Goal: Information Seeking & Learning: Learn about a topic

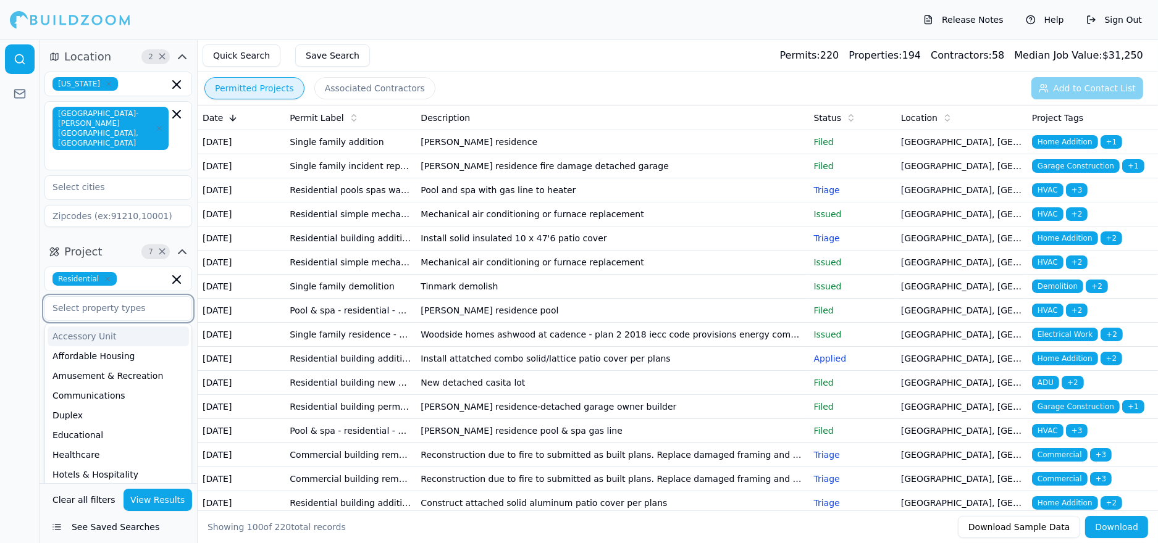
click at [125, 297] on input "text" at bounding box center [110, 308] width 131 height 22
type input "n"
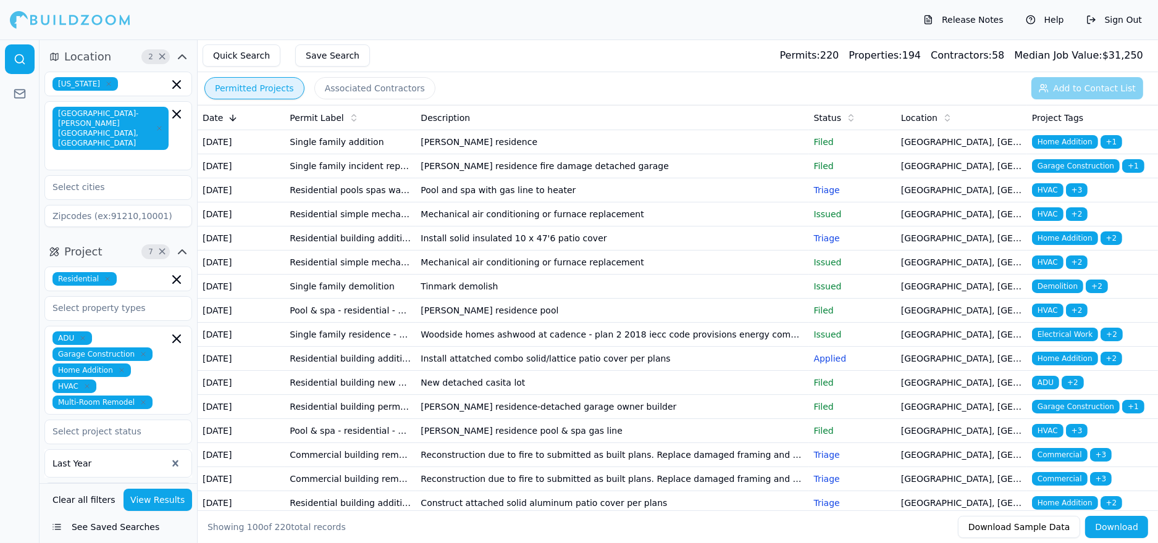
click at [32, 241] on div at bounding box center [20, 292] width 40 height 504
click at [91, 421] on input "text" at bounding box center [110, 432] width 131 height 22
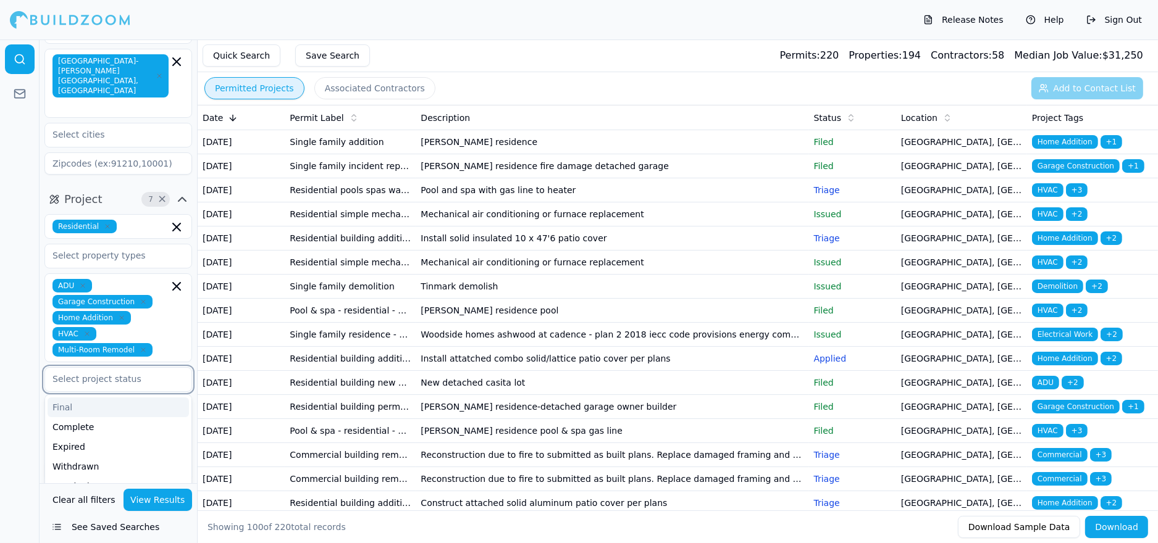
scroll to position [52, 0]
click at [28, 335] on div at bounding box center [20, 292] width 40 height 504
click at [71, 341] on div "ADU Garage Construction Home Addition HVAC Multi-Room Remodel" at bounding box center [118, 318] width 148 height 89
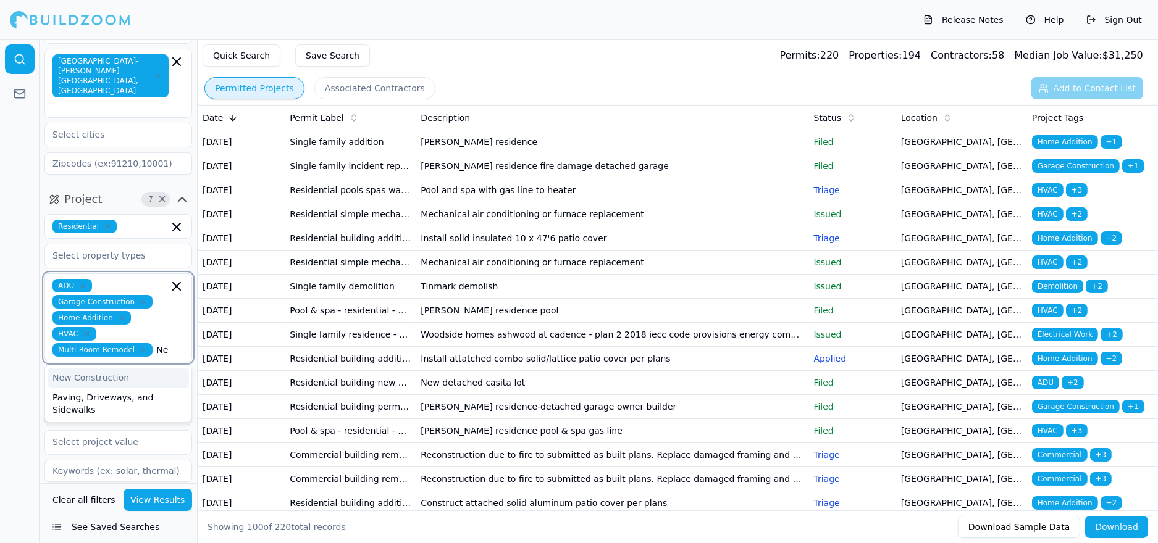
scroll to position [0, 4]
type input "New Con"
click at [82, 368] on div "New Construction" at bounding box center [118, 378] width 141 height 20
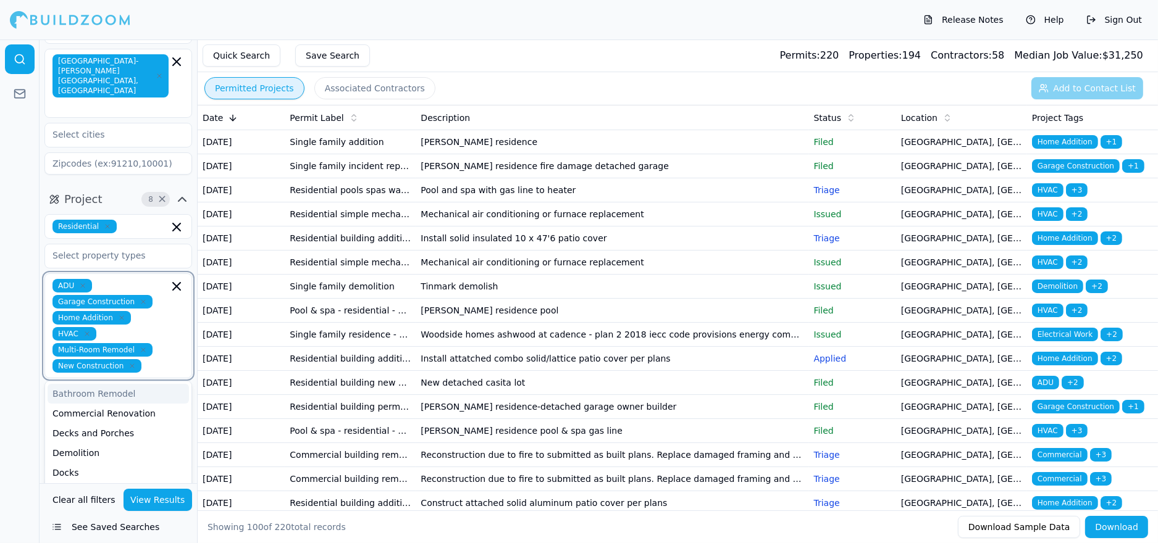
click at [85, 330] on icon "button" at bounding box center [86, 333] width 7 height 7
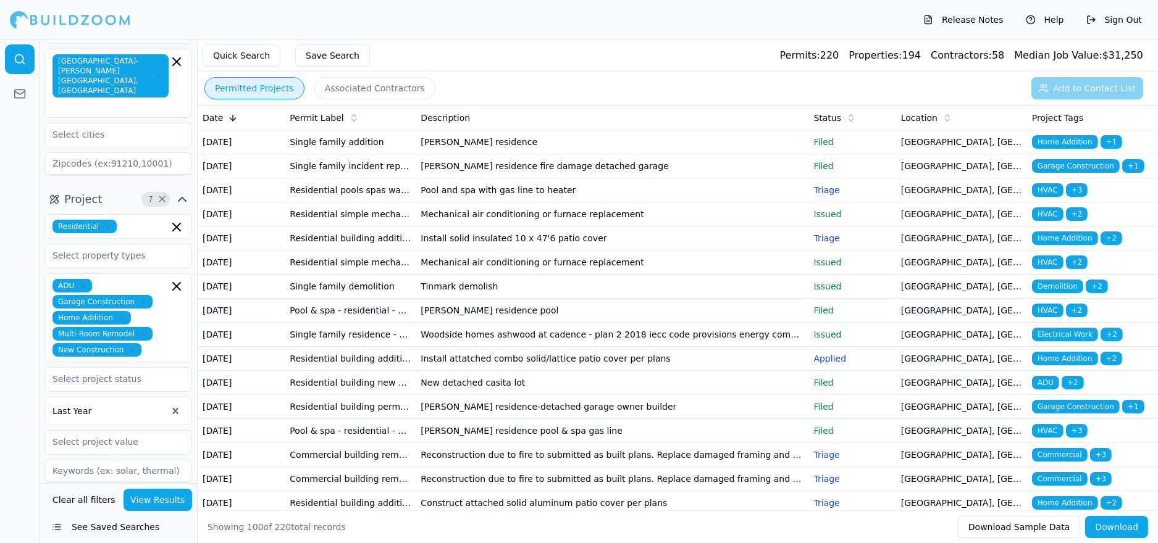
click at [17, 287] on div at bounding box center [20, 292] width 40 height 504
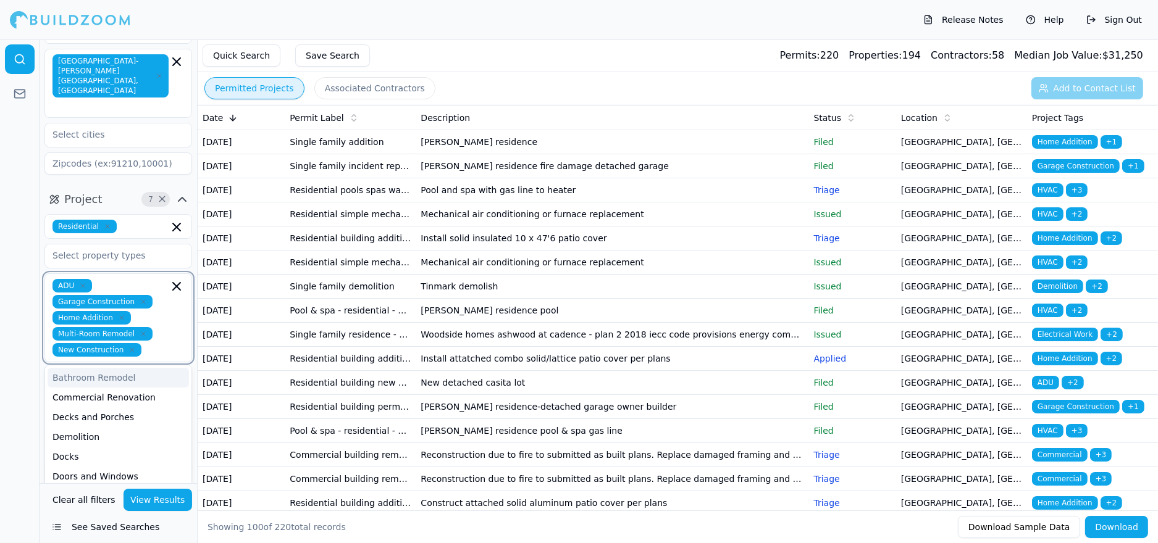
click at [151, 343] on input "text" at bounding box center [157, 350] width 22 height 14
type input "Renov"
click at [122, 368] on div "Commercial Renovation" at bounding box center [118, 378] width 141 height 20
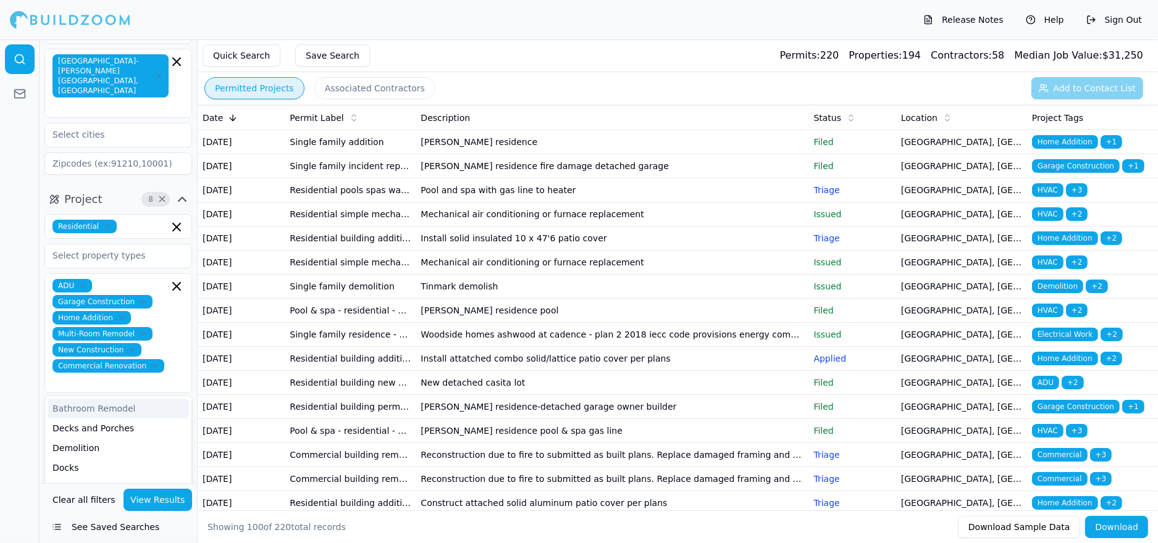
click at [162, 500] on button "View Results" at bounding box center [158, 500] width 69 height 22
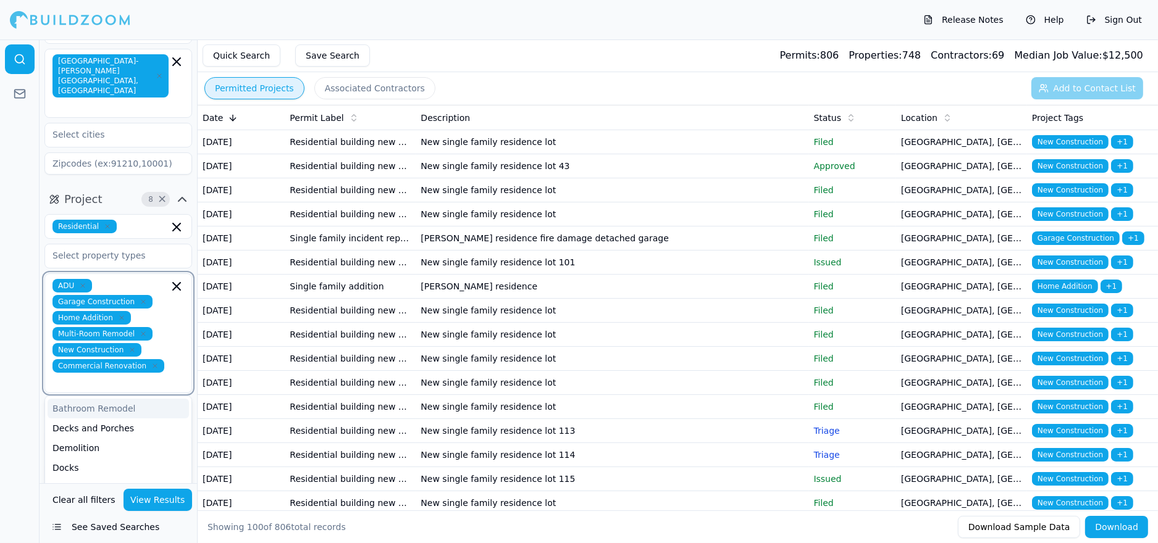
click at [166, 375] on input "text" at bounding box center [112, 381] width 114 height 12
type input "HVAC"
click at [77, 400] on div "HVAC" at bounding box center [118, 410] width 141 height 20
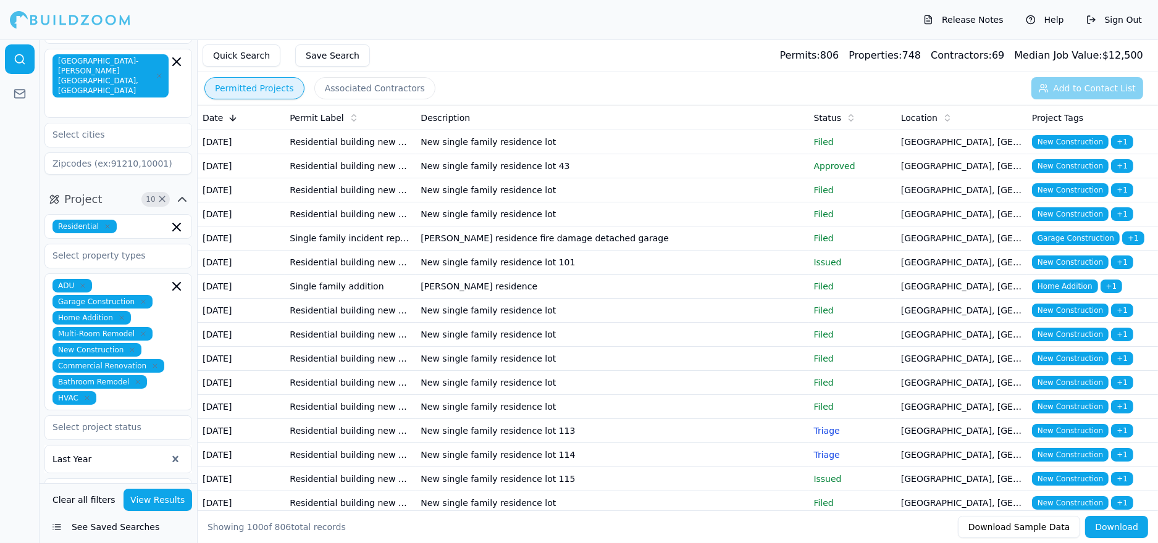
click at [168, 500] on button "View Results" at bounding box center [158, 500] width 69 height 22
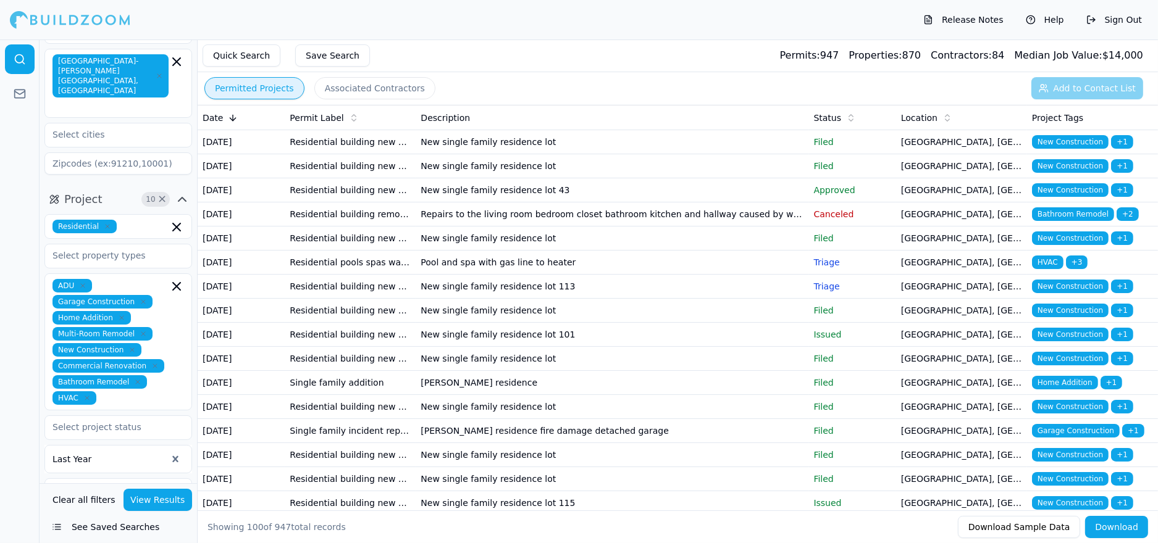
click at [1051, 269] on span "HVAC" at bounding box center [1047, 263] width 31 height 14
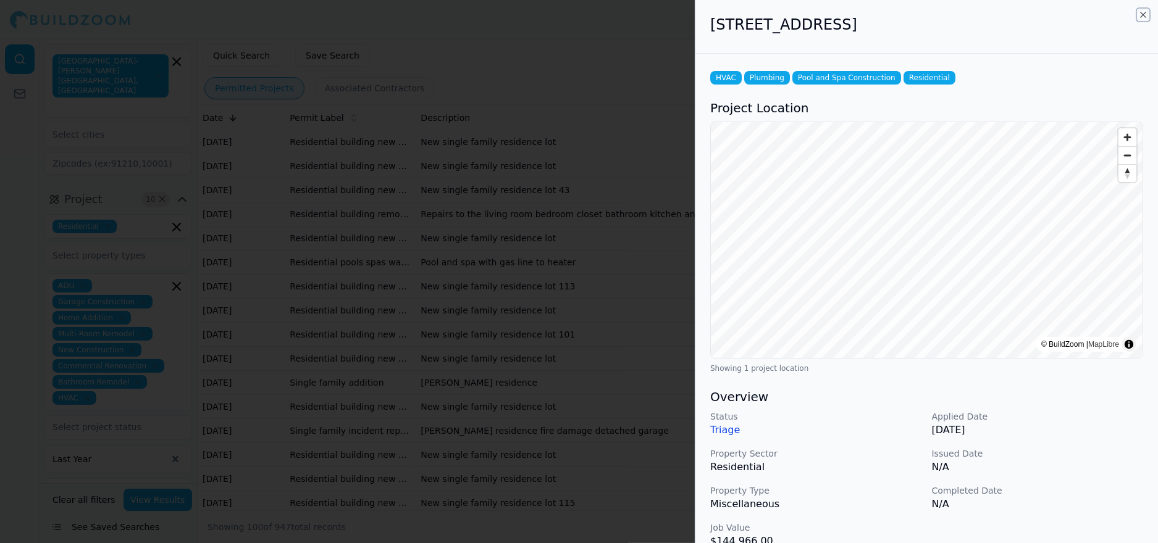
click at [1141, 15] on icon "button" at bounding box center [1143, 15] width 10 height 10
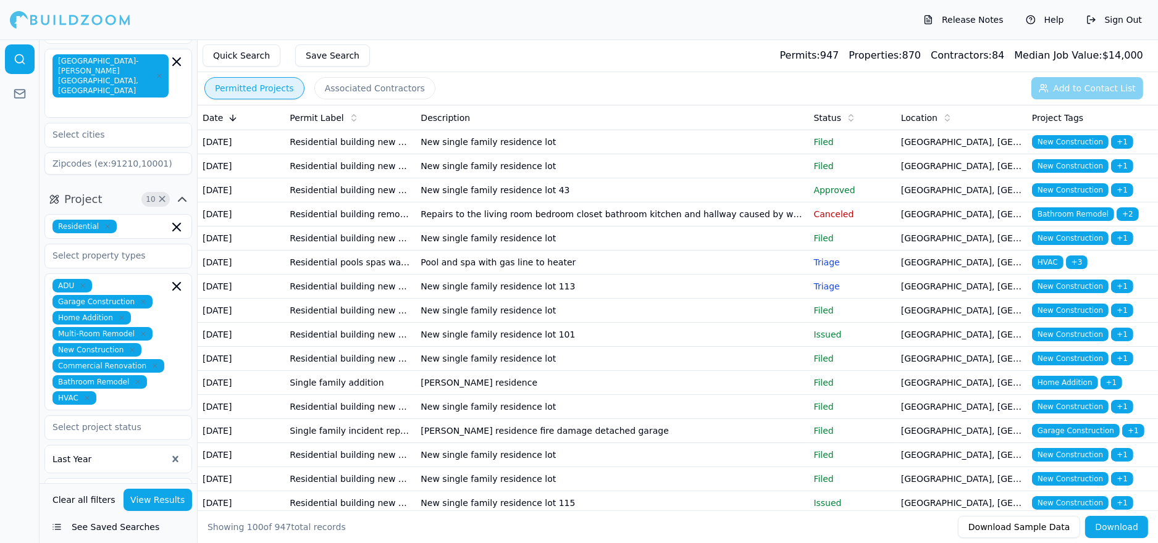
click at [1115, 293] on span "+ 1" at bounding box center [1122, 287] width 22 height 14
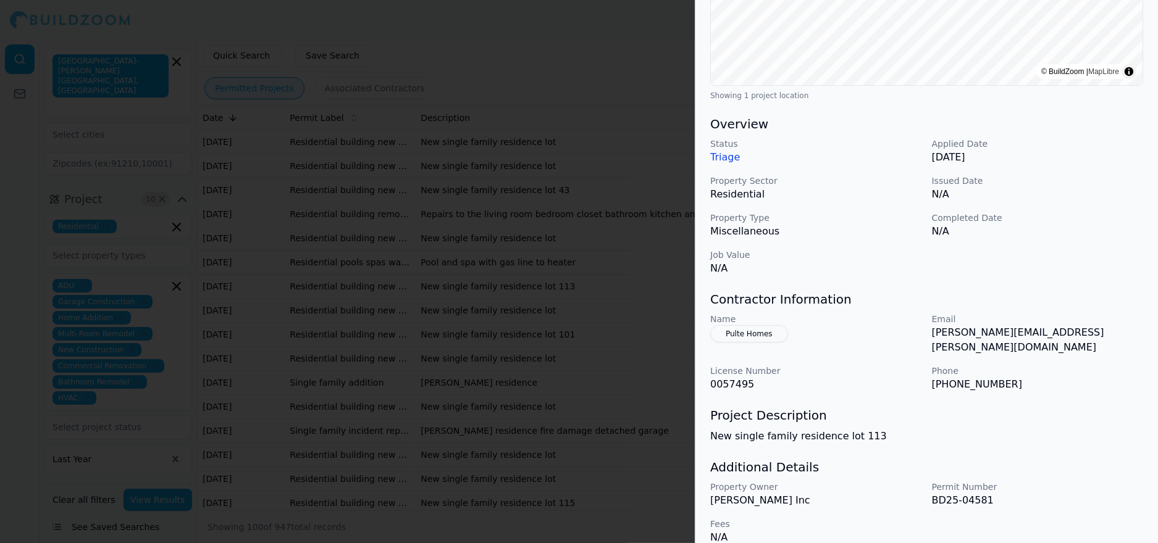
scroll to position [277, 0]
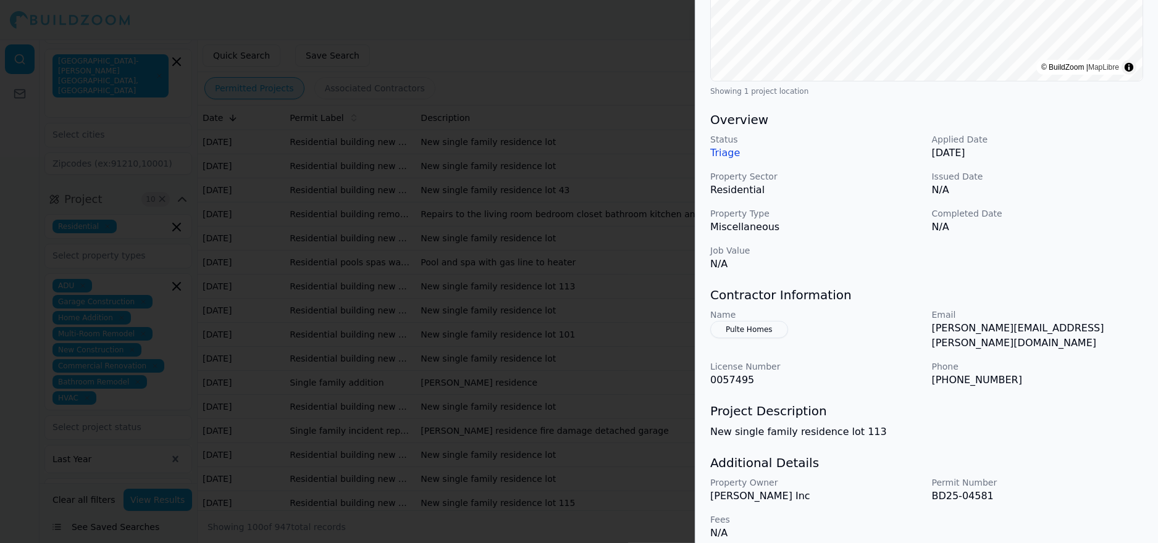
click at [654, 191] on div at bounding box center [579, 271] width 1158 height 543
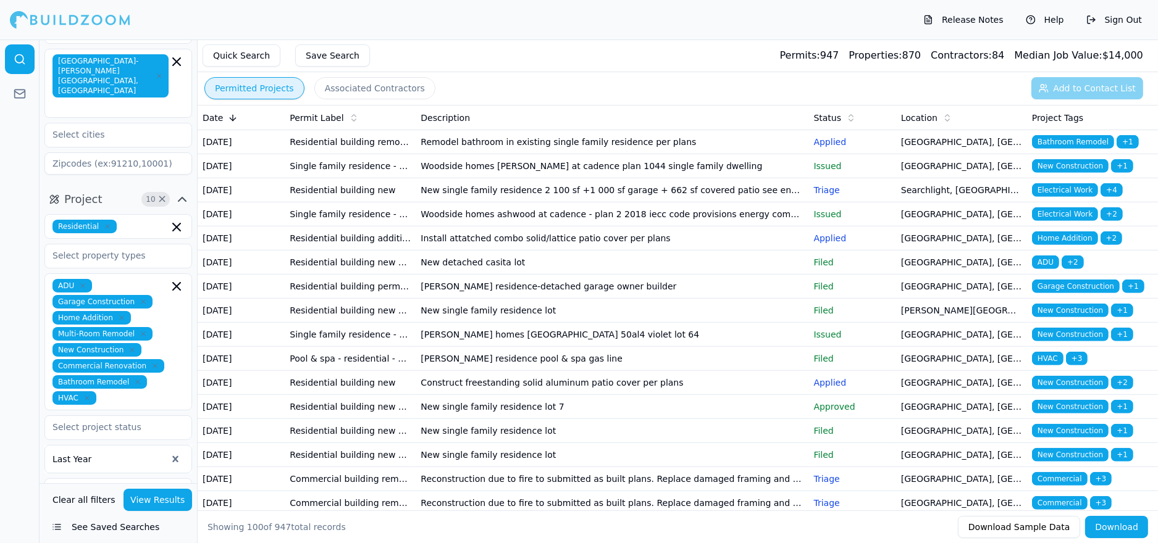
scroll to position [1004, 0]
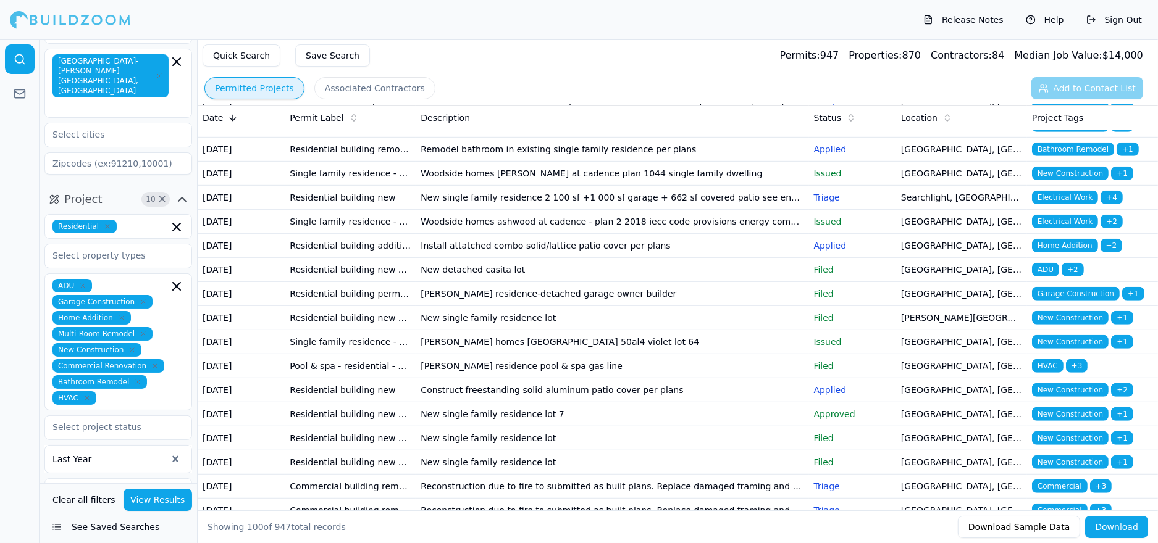
click at [86, 396] on icon "button" at bounding box center [87, 398] width 4 height 4
click at [162, 499] on button "View Results" at bounding box center [158, 500] width 69 height 22
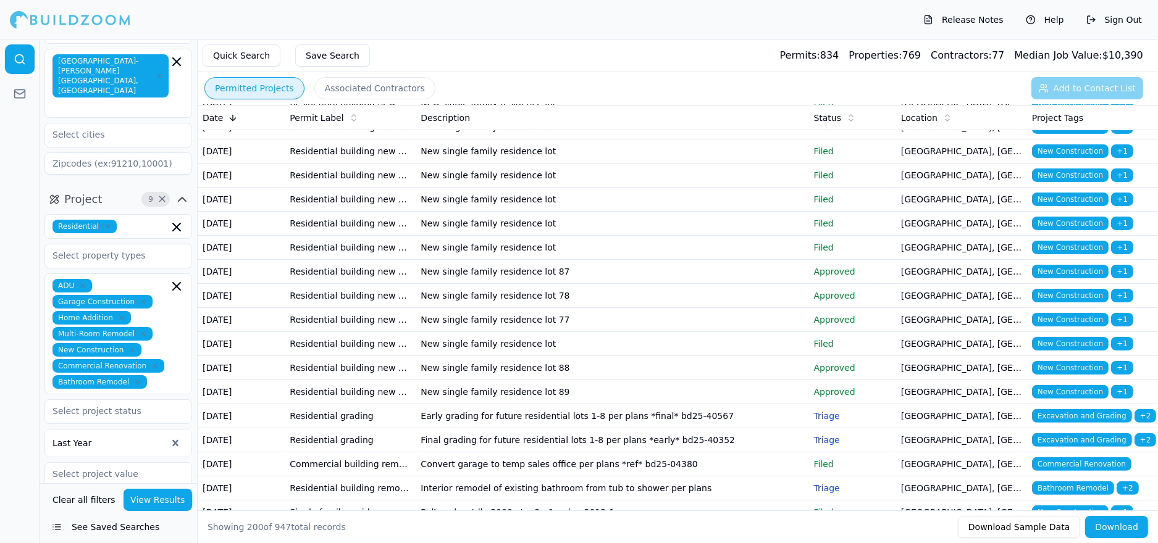
scroll to position [450, 0]
click at [1064, 85] on span "Home Addition" at bounding box center [1065, 78] width 66 height 14
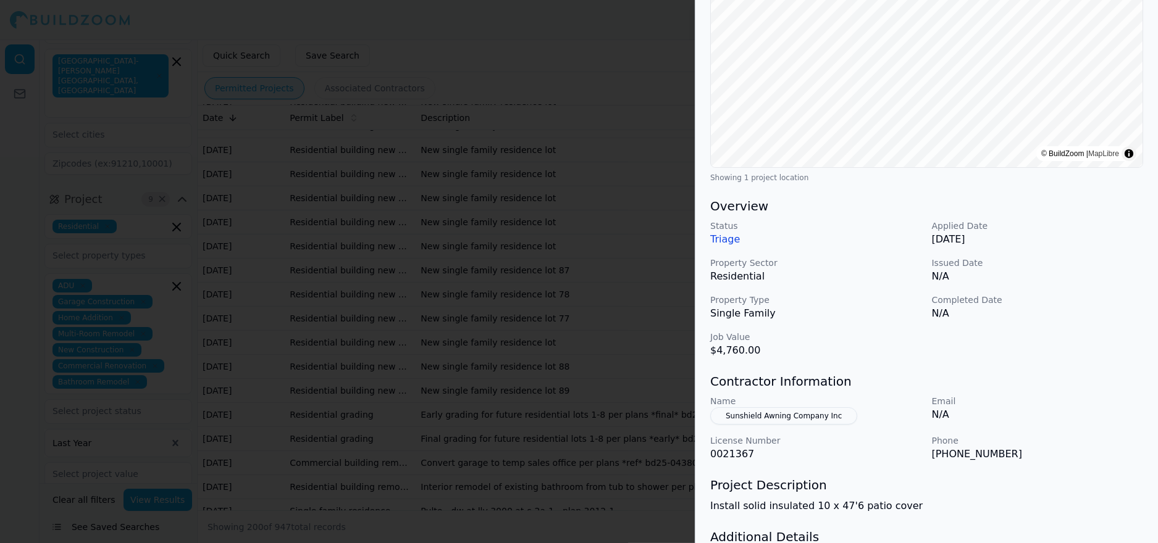
scroll to position [204, 0]
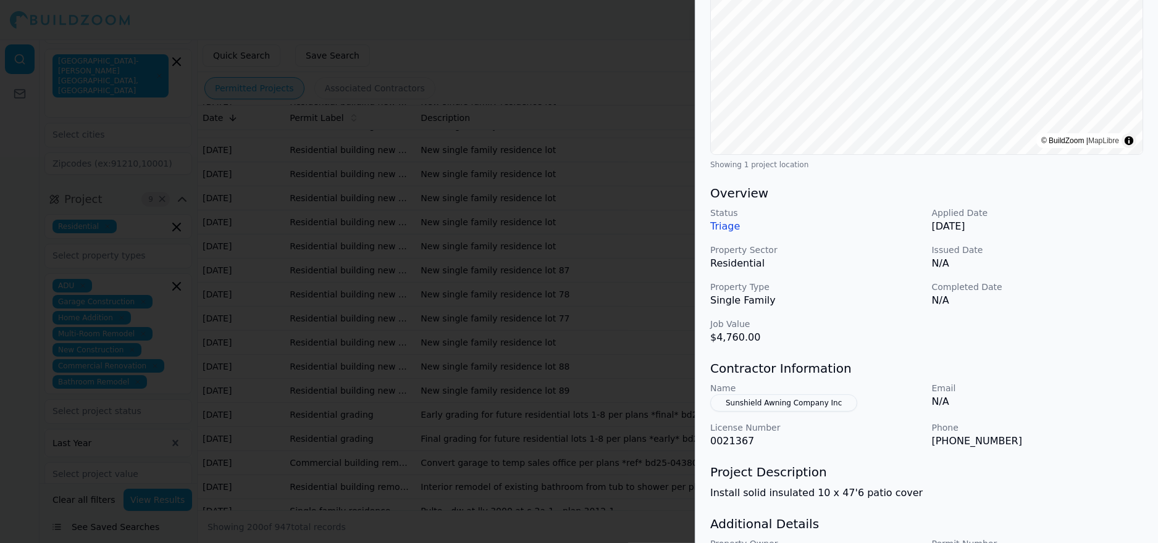
click at [511, 358] on div at bounding box center [579, 271] width 1158 height 543
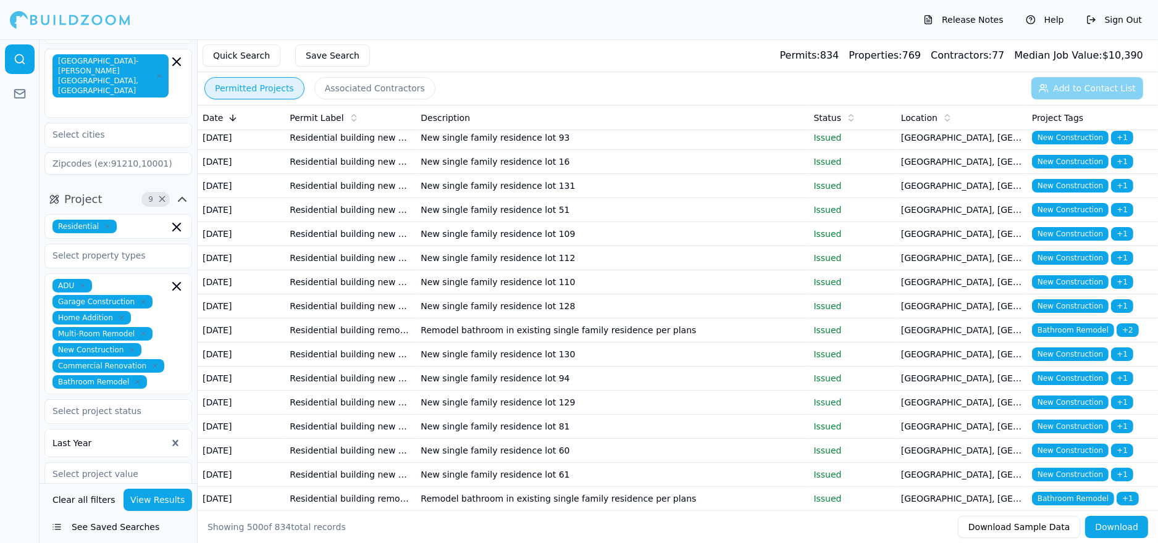
scroll to position [11443, 0]
